Goal: Task Accomplishment & Management: Manage account settings

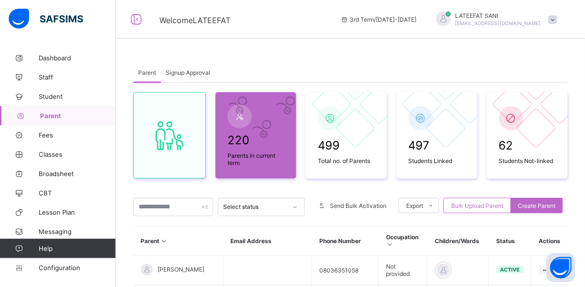
click at [201, 70] on span "Signup Approval" at bounding box center [188, 72] width 44 height 7
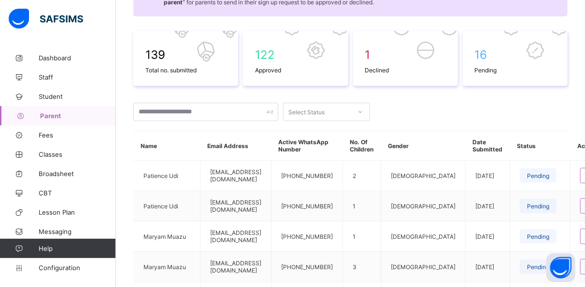
scroll to position [130, 0]
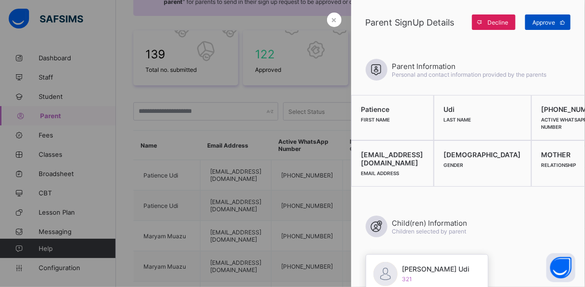
click at [543, 19] on span "Approve" at bounding box center [543, 22] width 23 height 7
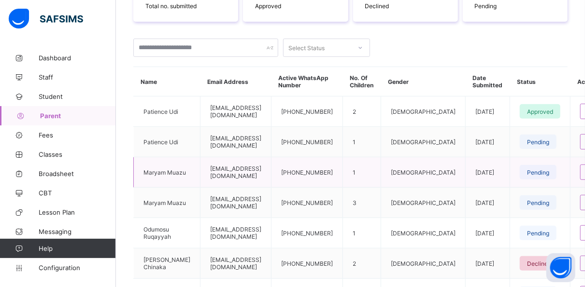
scroll to position [195, 0]
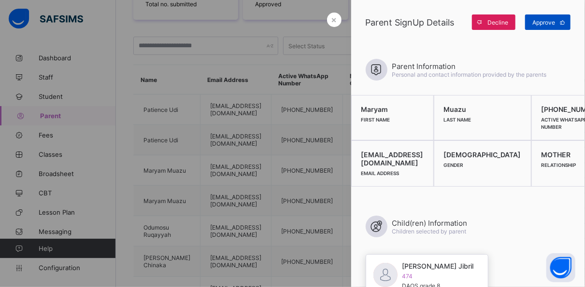
click at [544, 25] on span "Approve" at bounding box center [543, 22] width 23 height 7
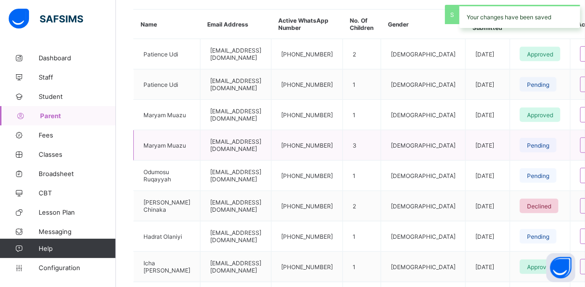
scroll to position [253, 0]
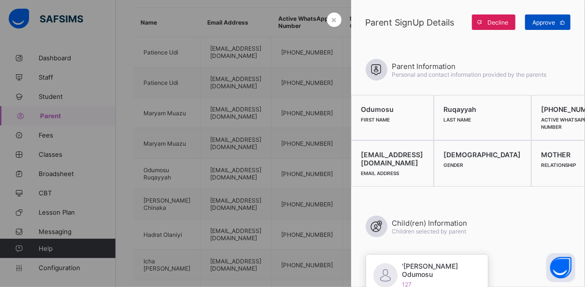
click at [545, 25] on span "Approve" at bounding box center [543, 22] width 23 height 7
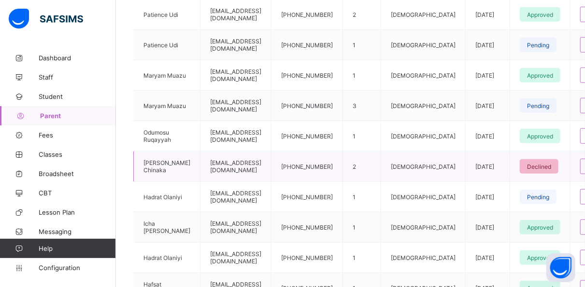
scroll to position [296, 0]
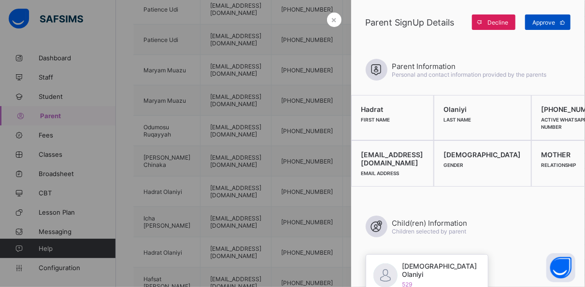
click at [543, 24] on span "Approve" at bounding box center [543, 22] width 23 height 7
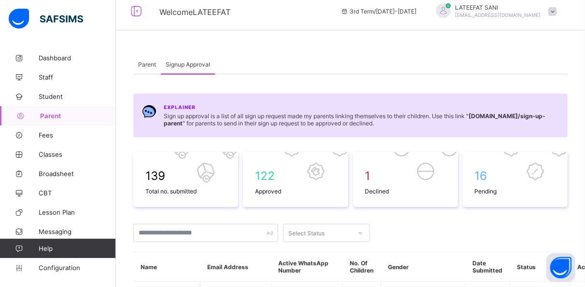
scroll to position [8, 0]
click at [153, 67] on span "Parent" at bounding box center [147, 64] width 18 height 7
